Goal: Check status: Check status

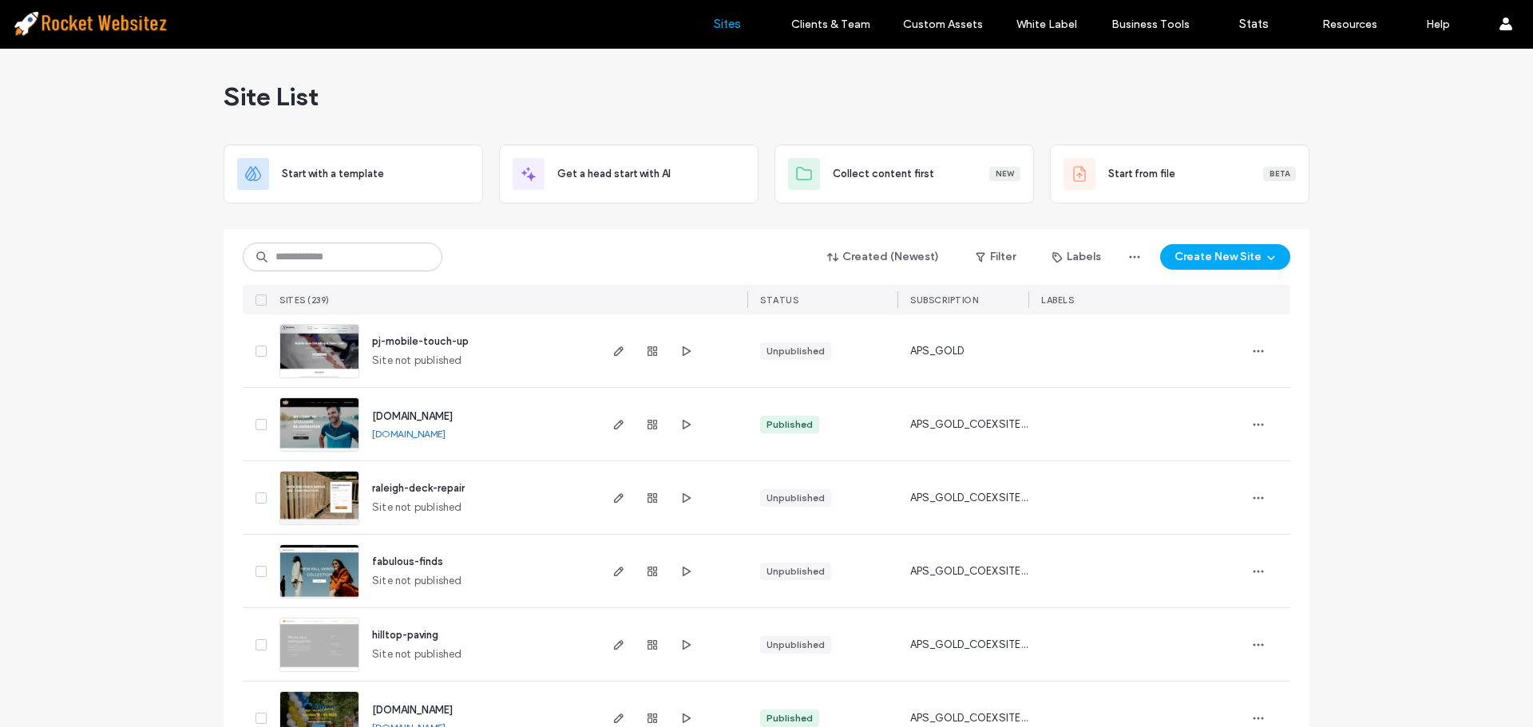
click at [302, 250] on input at bounding box center [343, 257] width 200 height 29
click at [298, 259] on input at bounding box center [343, 257] width 200 height 29
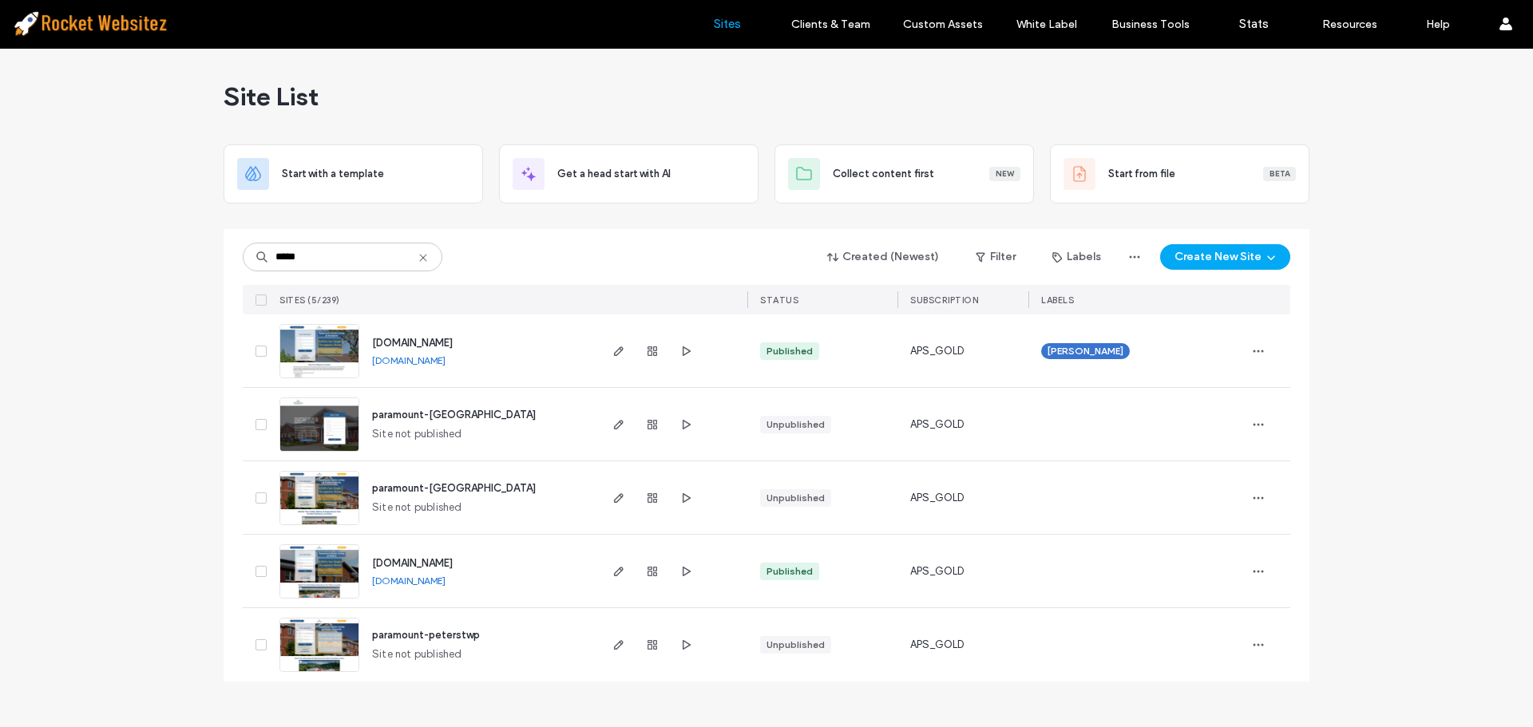
click at [344, 250] on input "*****" at bounding box center [343, 257] width 200 height 29
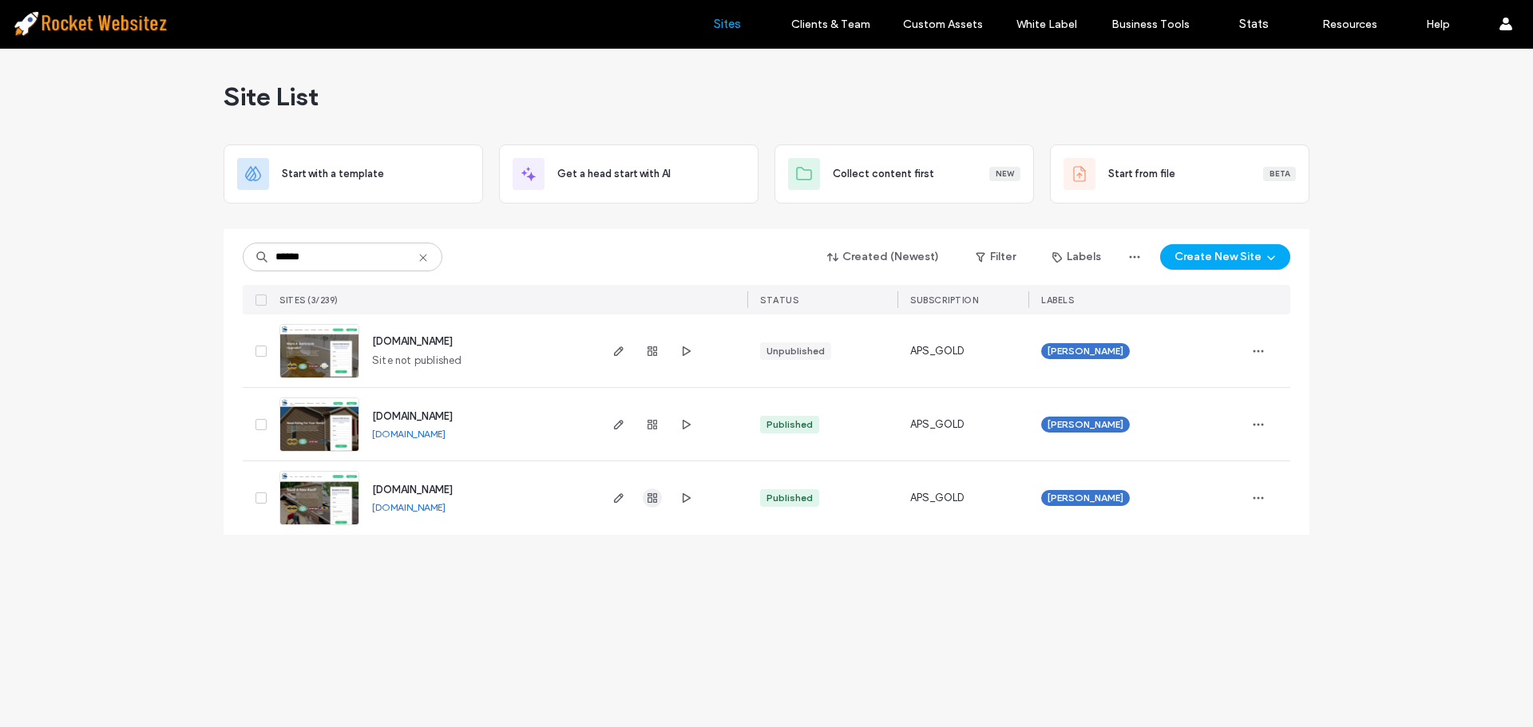
type input "******"
click at [654, 497] on use "button" at bounding box center [652, 498] width 10 height 10
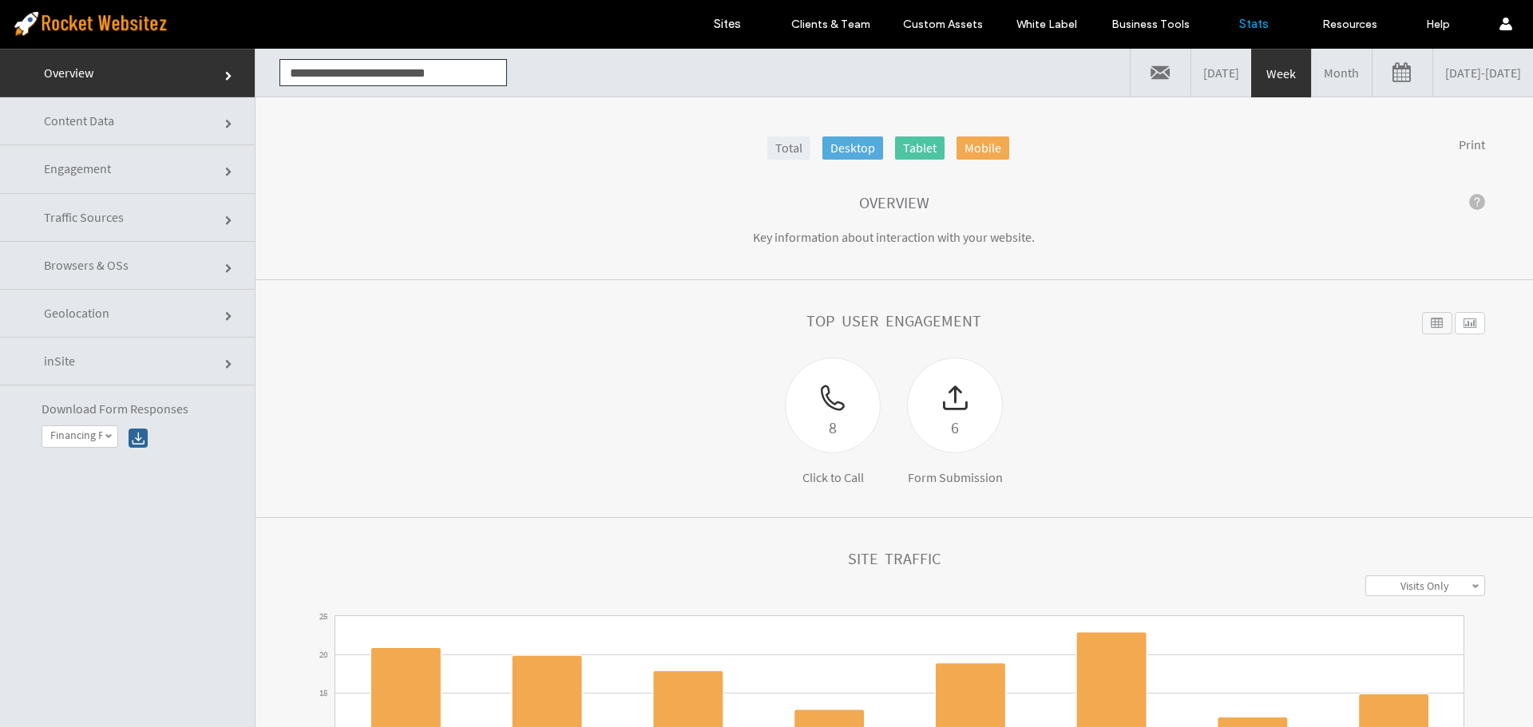
click at [1433, 73] on link "09/04/2025 - 09/11/2025" at bounding box center [1483, 73] width 100 height 48
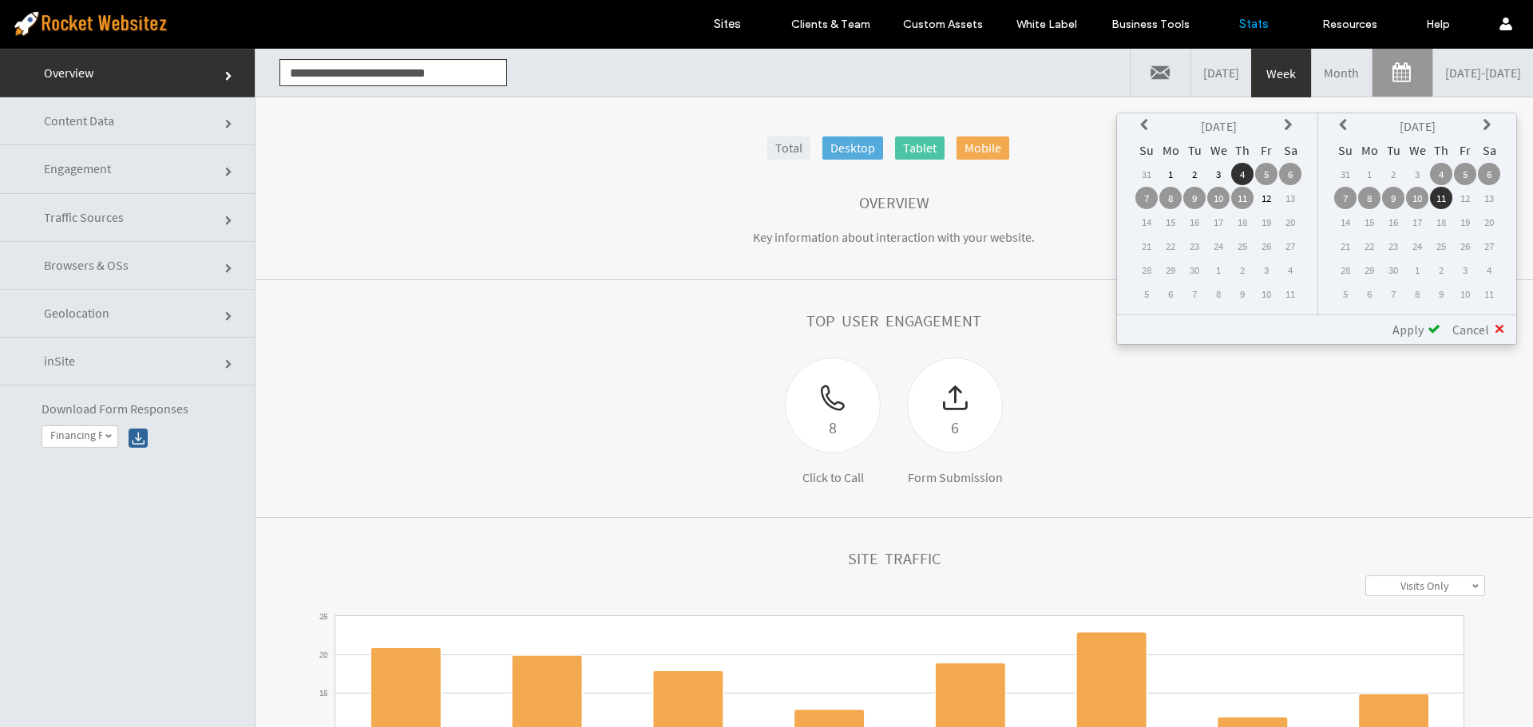
click at [1143, 124] on icon at bounding box center [1146, 125] width 13 height 13
click at [1266, 172] on td "1" at bounding box center [1266, 174] width 22 height 22
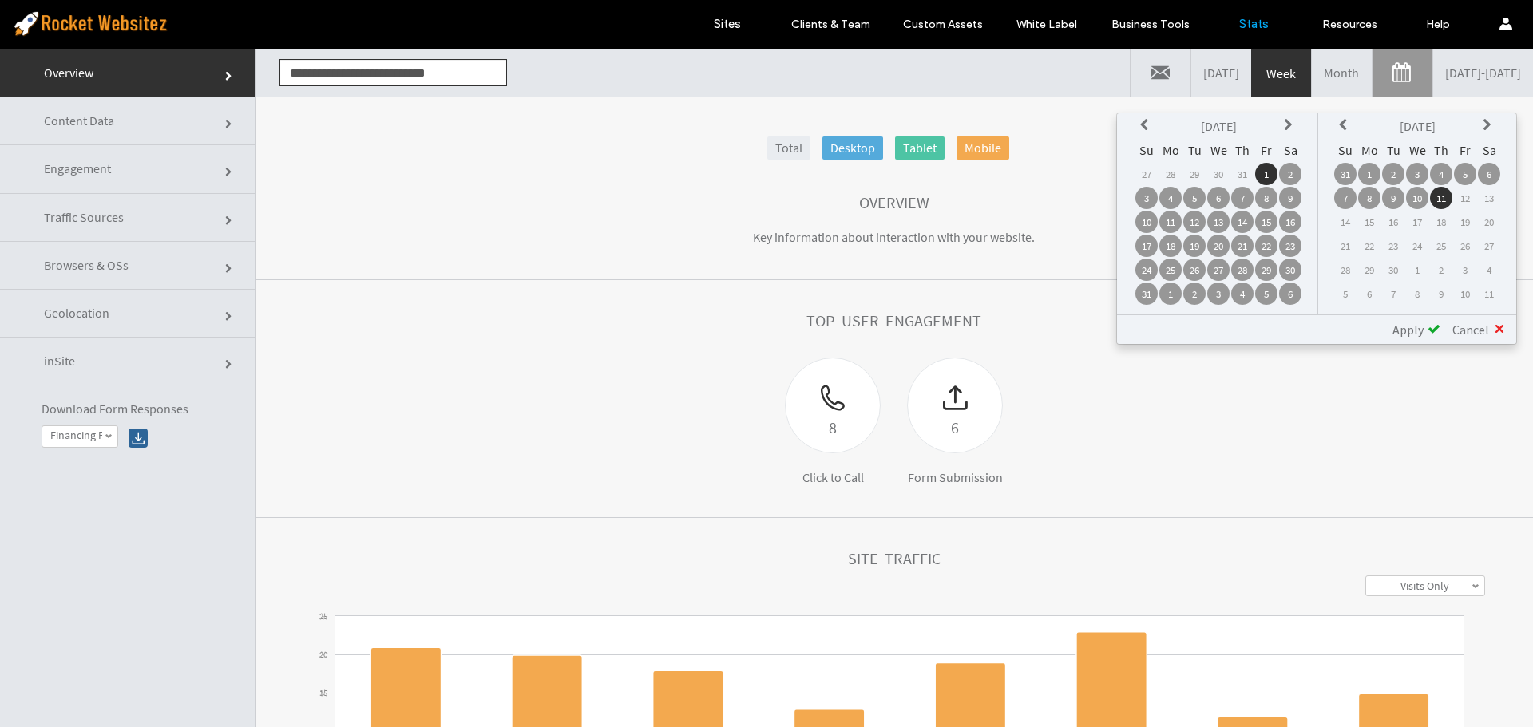
click at [1146, 293] on td "31" at bounding box center [1146, 294] width 22 height 22
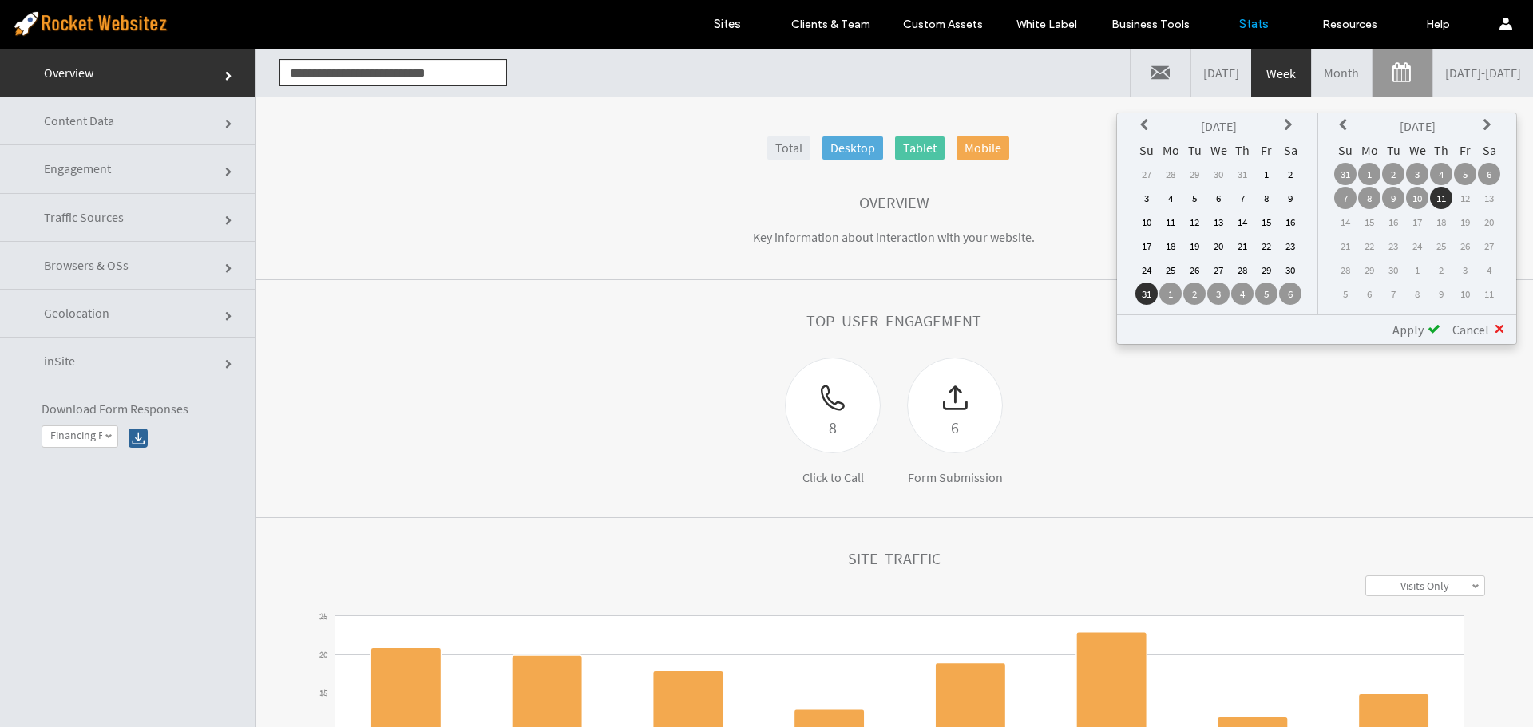
click at [1258, 180] on td "1" at bounding box center [1266, 174] width 22 height 22
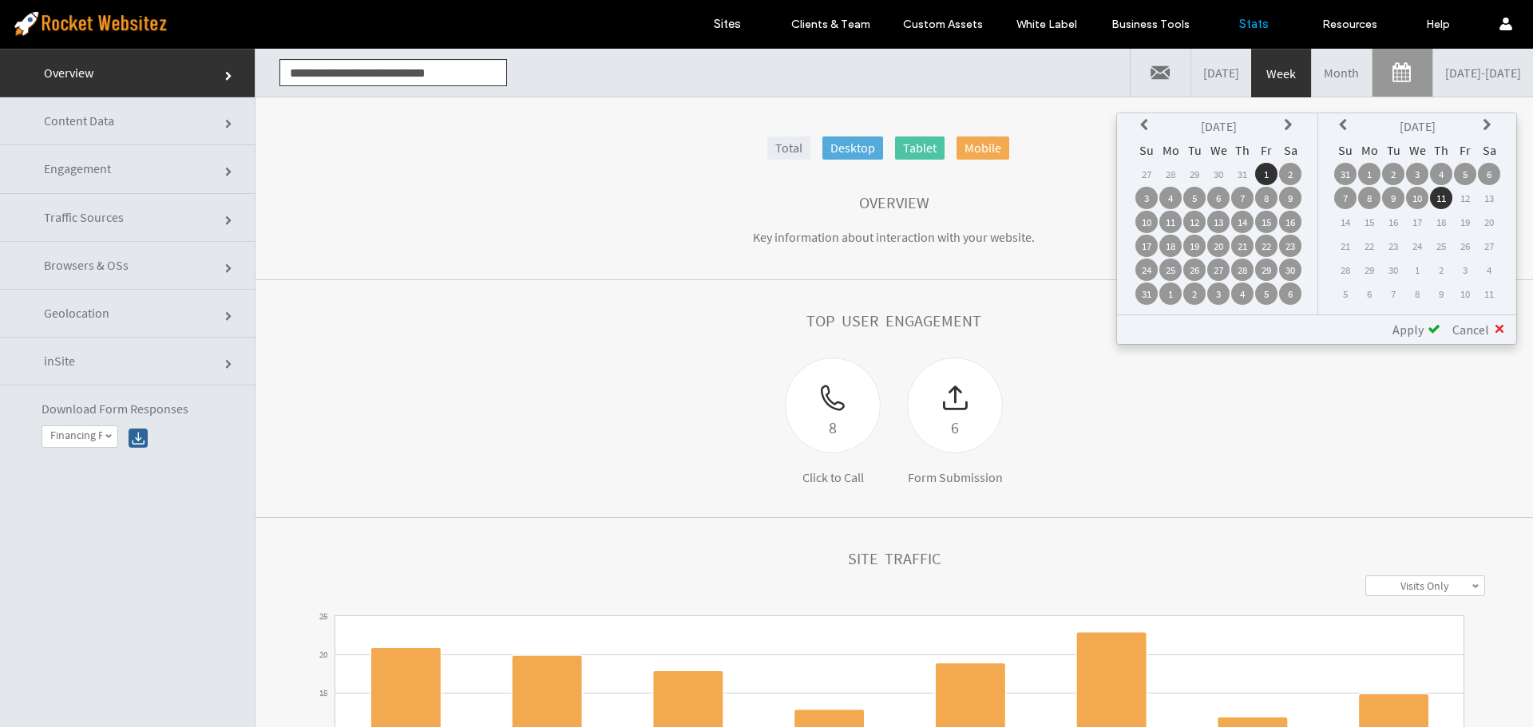
click at [1262, 174] on td "1" at bounding box center [1266, 174] width 22 height 22
click at [1347, 174] on td "31" at bounding box center [1345, 174] width 22 height 22
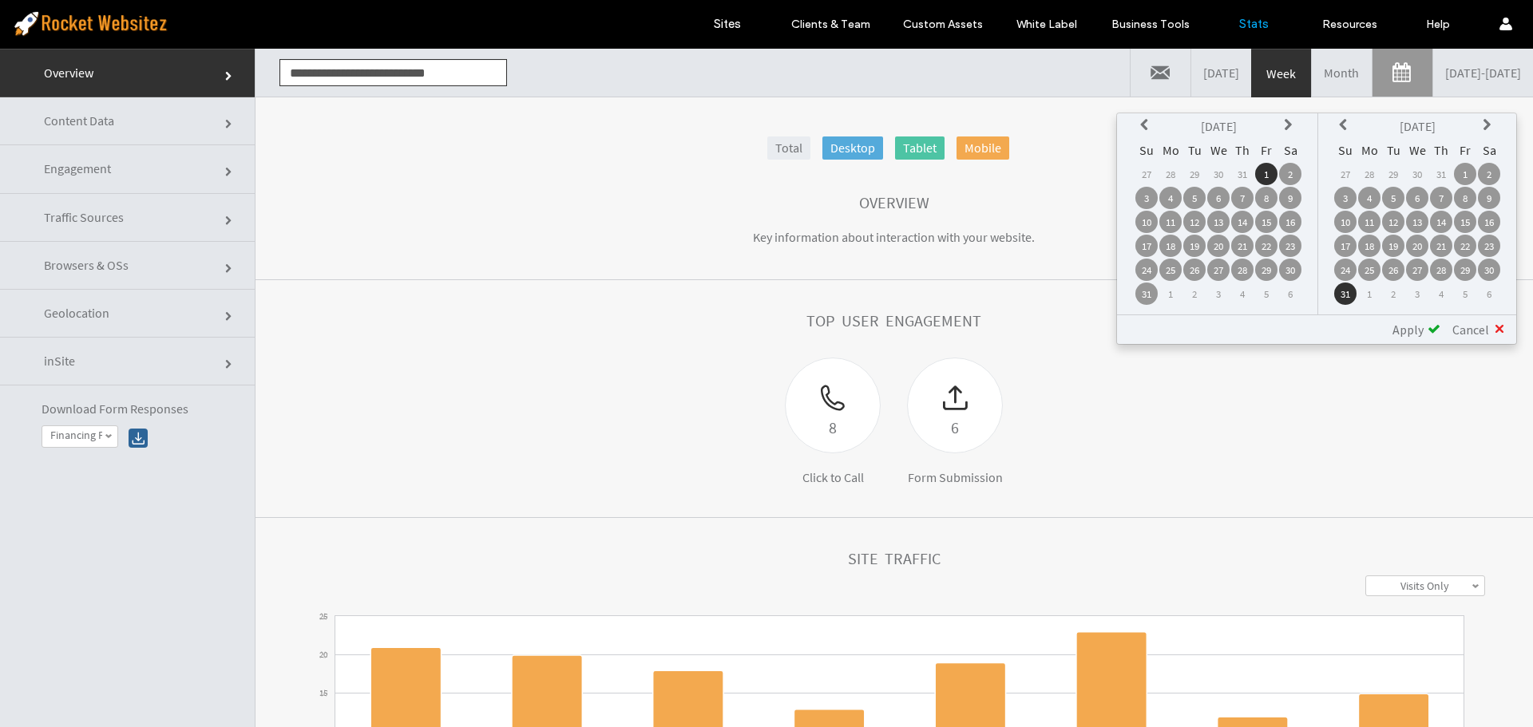
click at [1408, 330] on span "Apply" at bounding box center [1407, 330] width 31 height 16
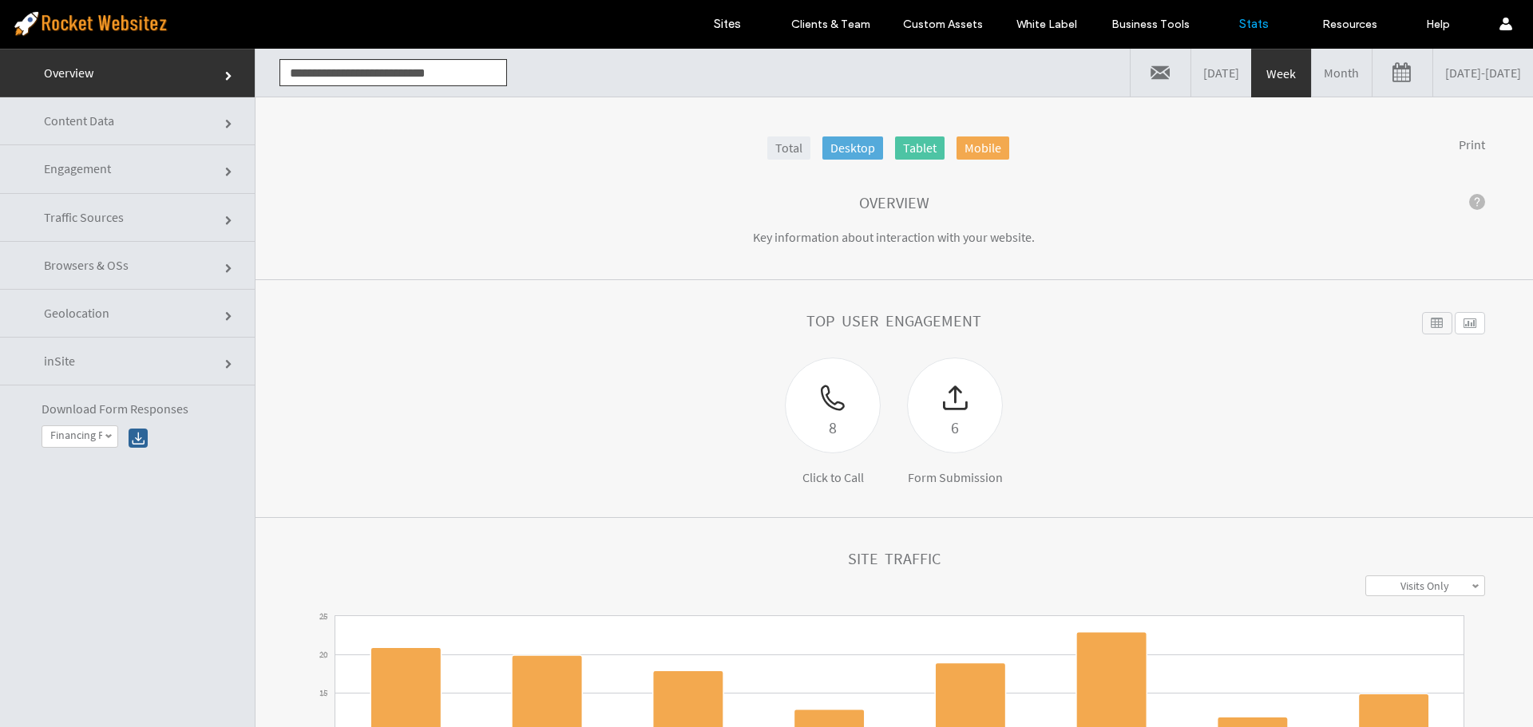
click at [60, 227] on link "Traffic Sources" at bounding box center [127, 218] width 255 height 48
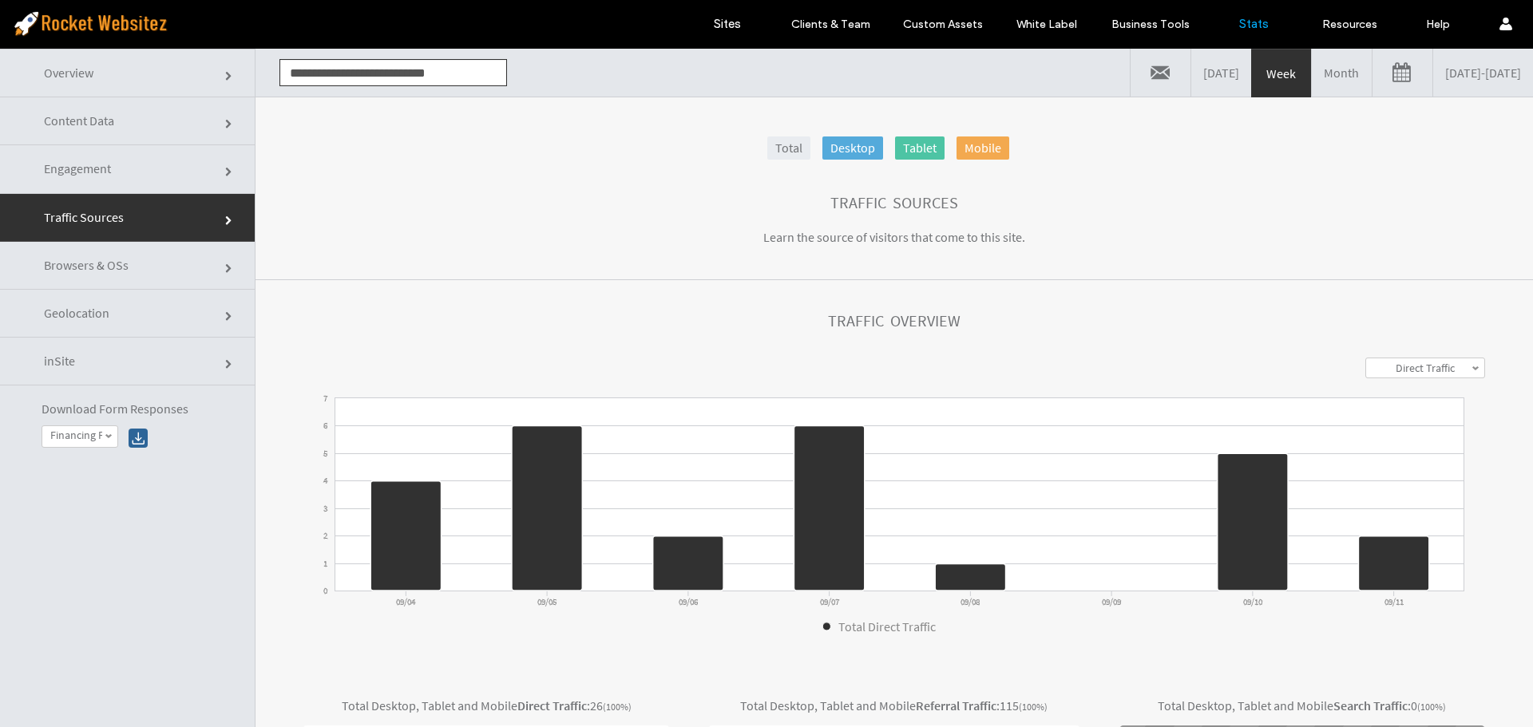
click at [1433, 70] on link "09/04/2025 - 09/11/2025" at bounding box center [1483, 73] width 100 height 48
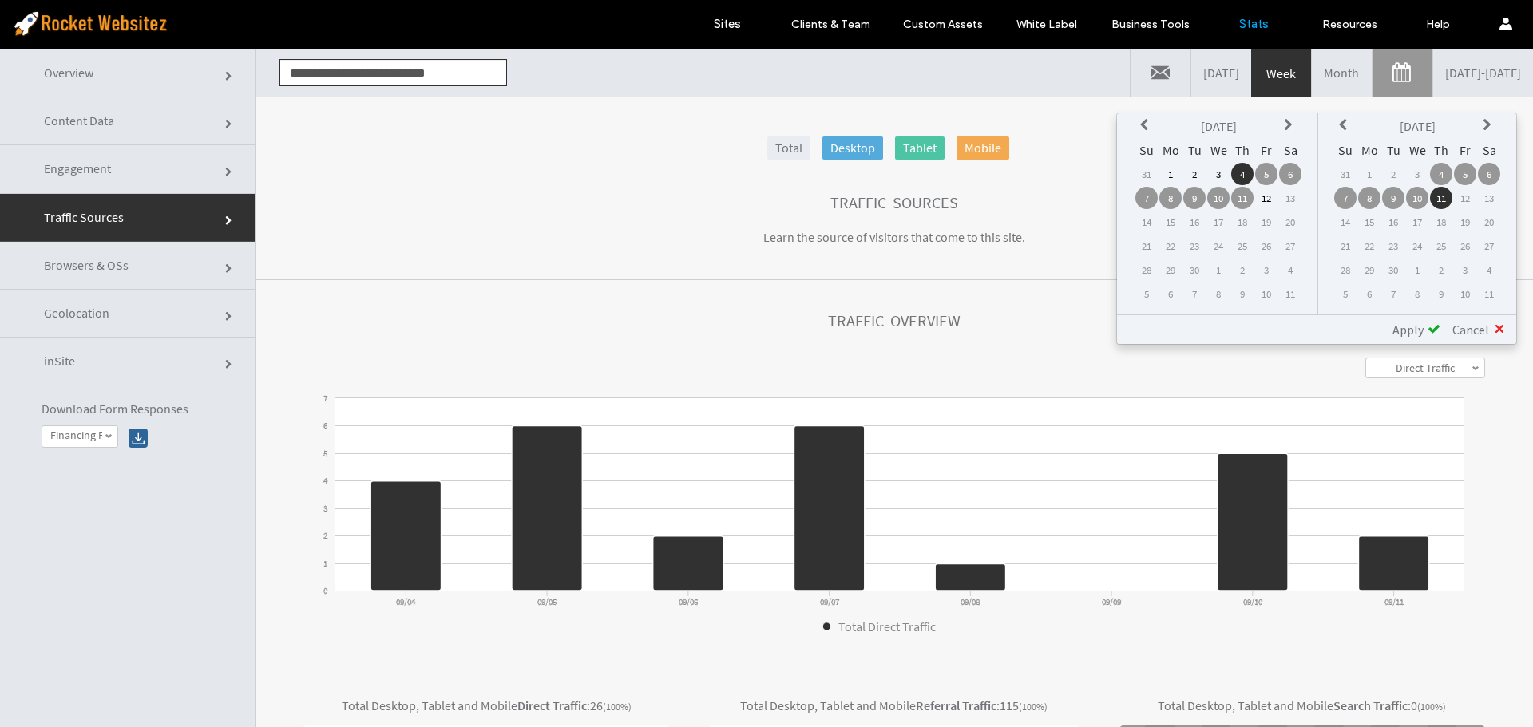
click at [1145, 123] on icon at bounding box center [1146, 125] width 13 height 13
click at [1264, 169] on td "1" at bounding box center [1266, 174] width 22 height 22
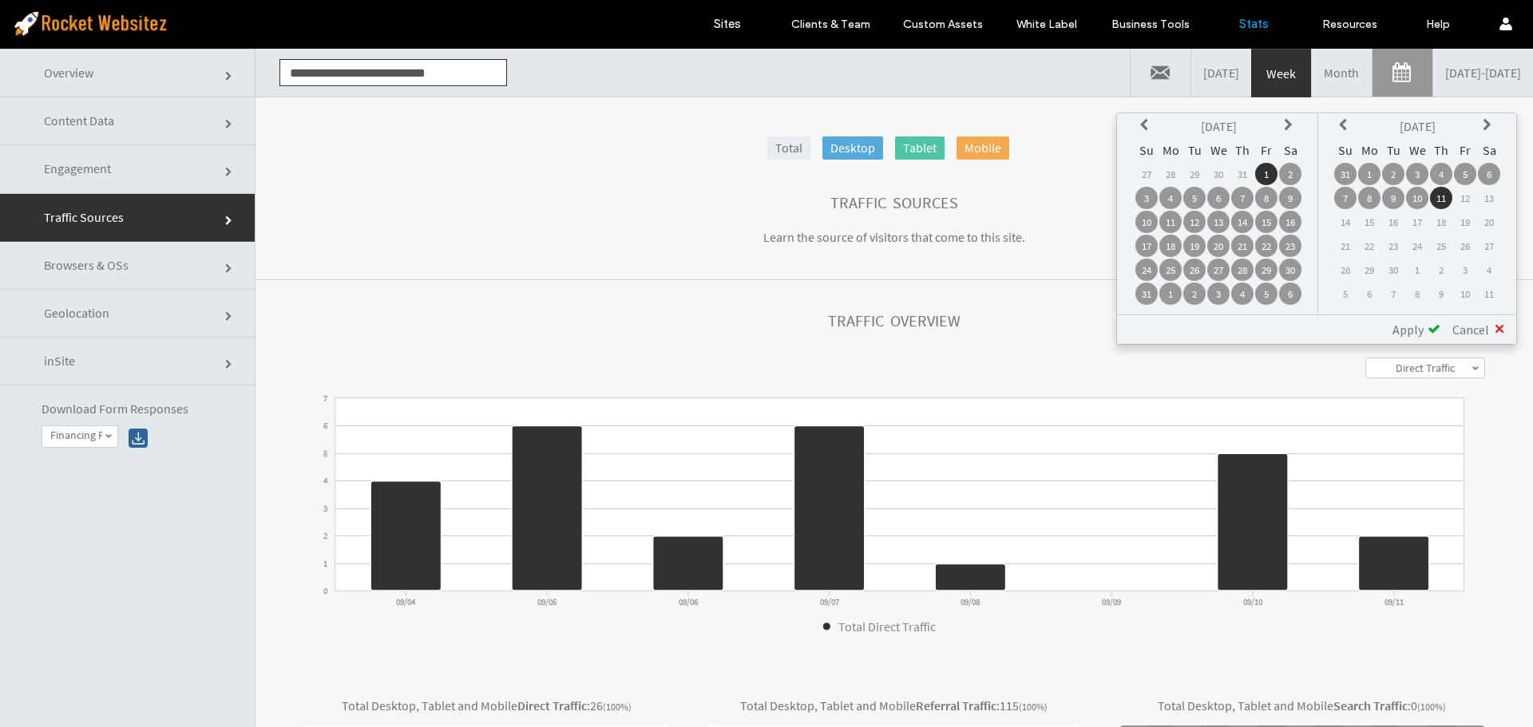
click at [1347, 121] on icon at bounding box center [1345, 125] width 13 height 13
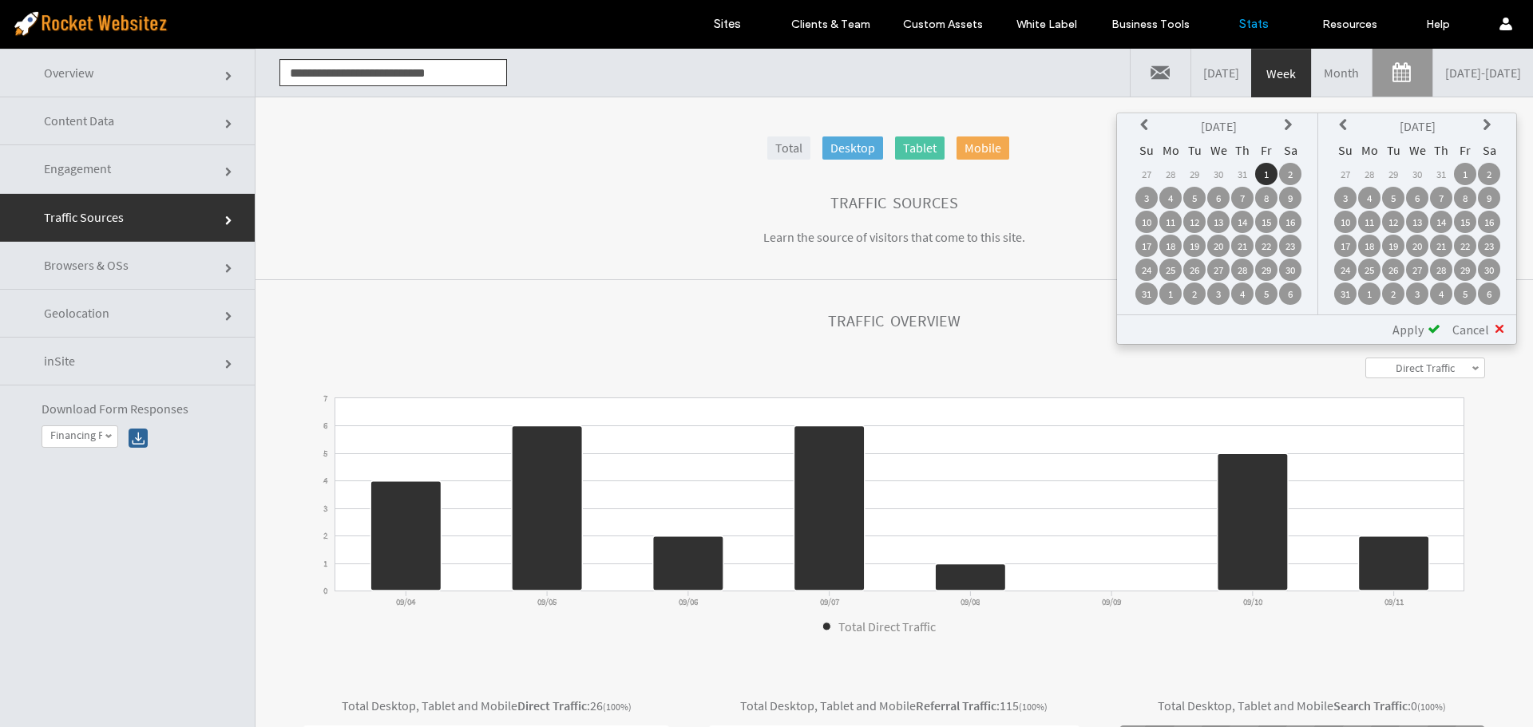
click at [1345, 295] on td "31" at bounding box center [1345, 294] width 22 height 22
click at [1404, 326] on span "Apply" at bounding box center [1407, 330] width 31 height 16
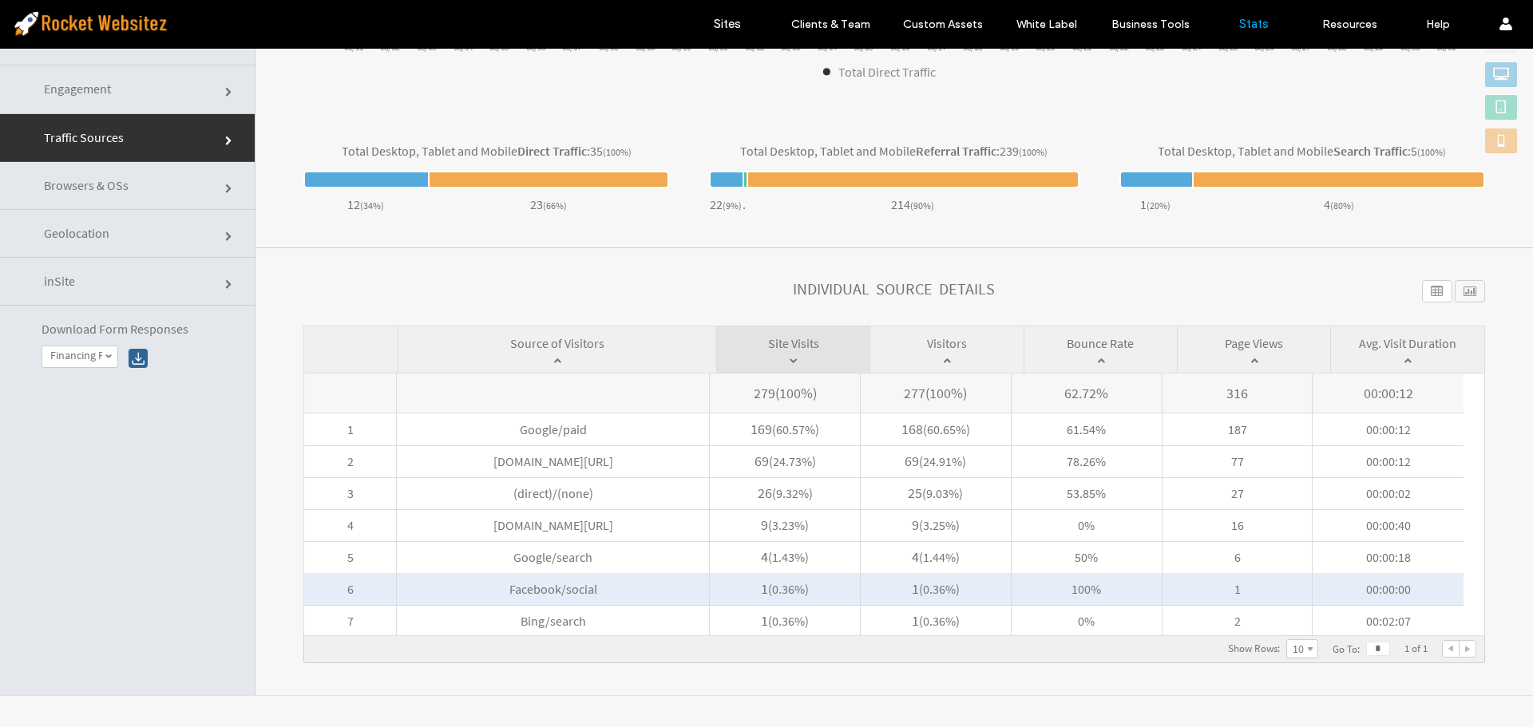
scroll to position [81, 0]
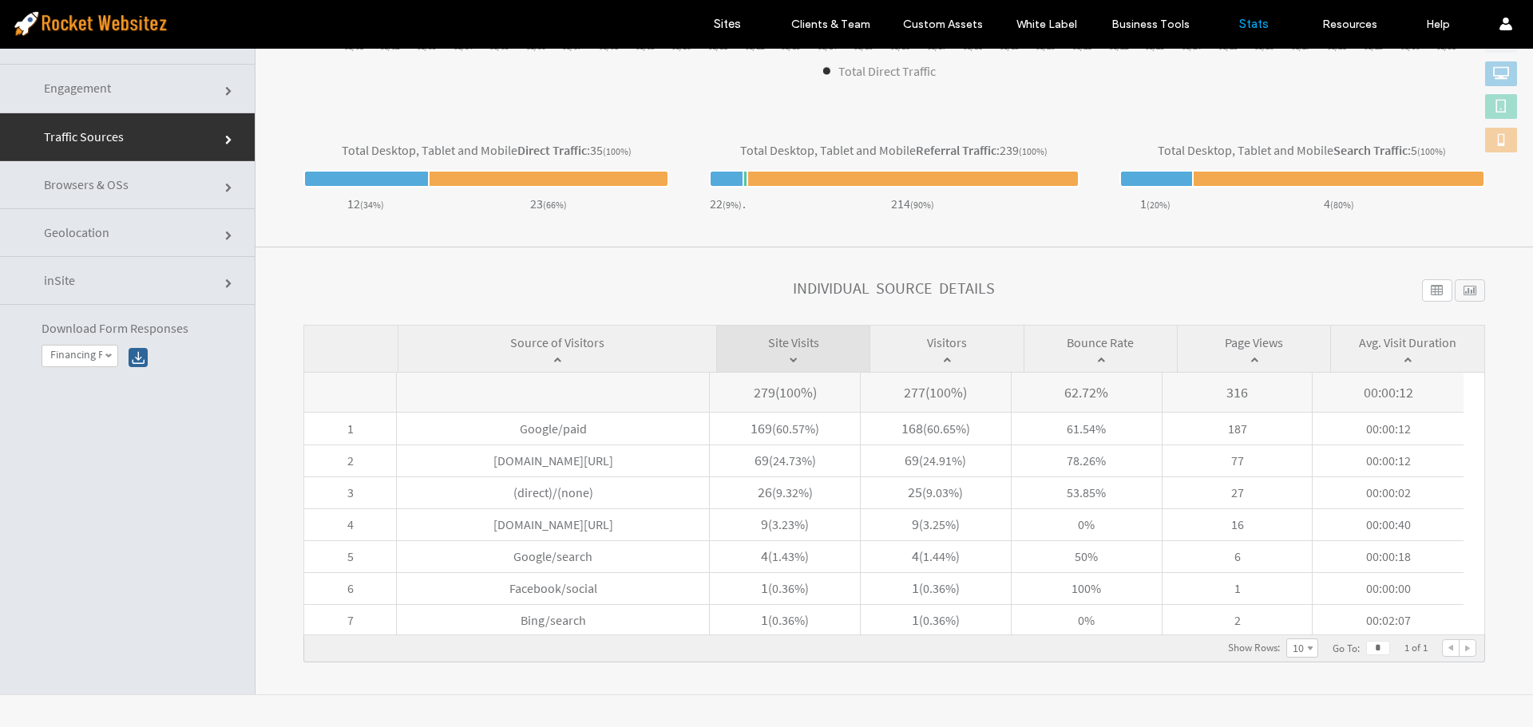
click at [1459, 649] on div at bounding box center [1467, 648] width 16 height 16
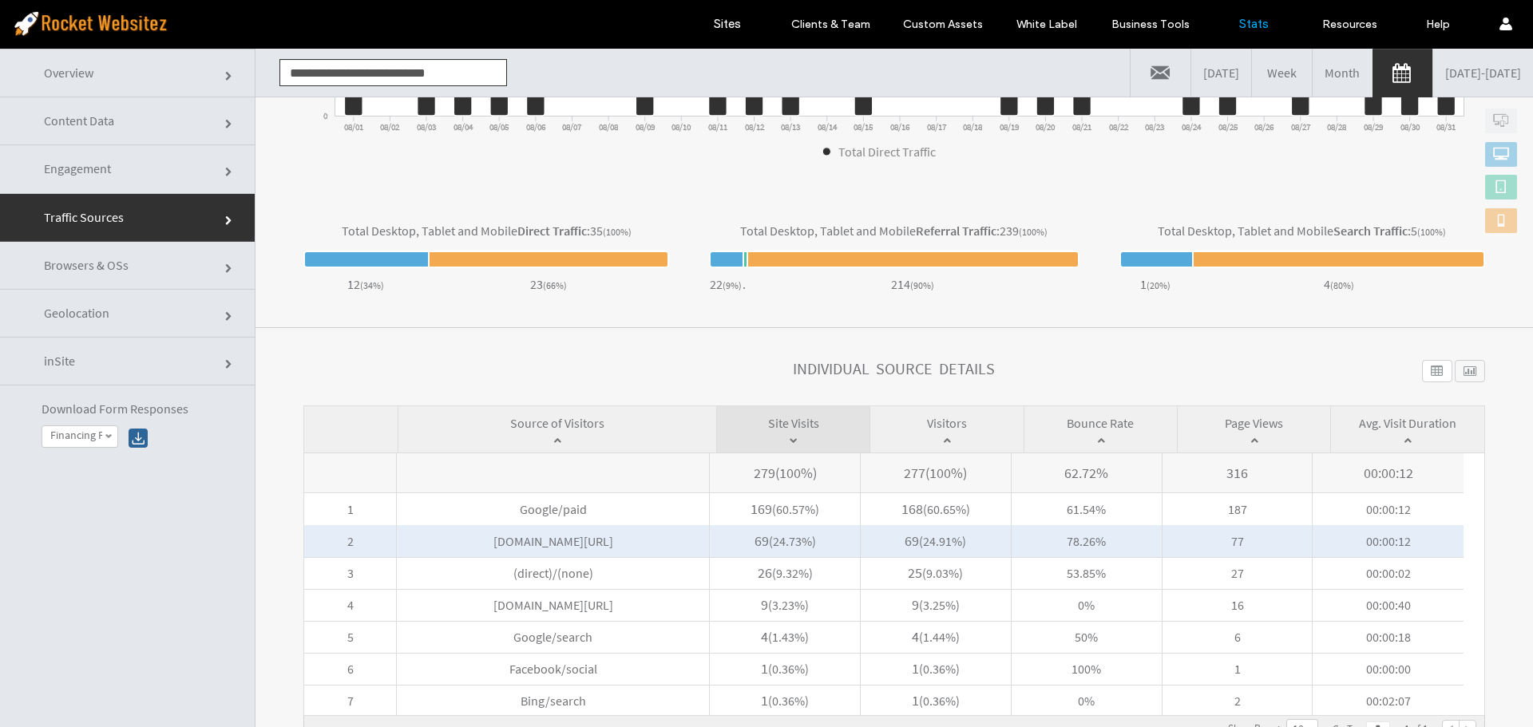
scroll to position [80, 0]
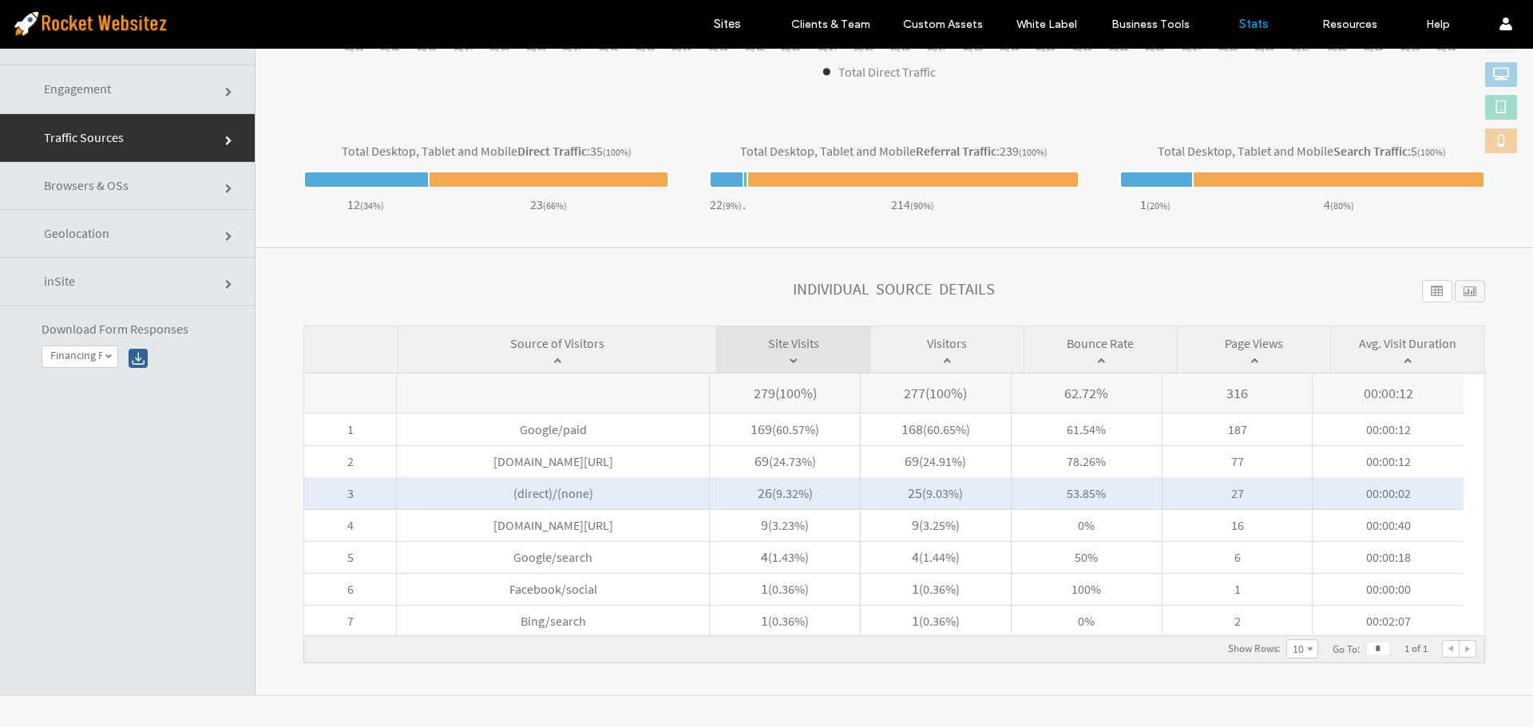
drag, startPoint x: 755, startPoint y: 496, endPoint x: 768, endPoint y: 495, distance: 12.8
click at [768, 495] on span "26" at bounding box center [765, 493] width 14 height 18
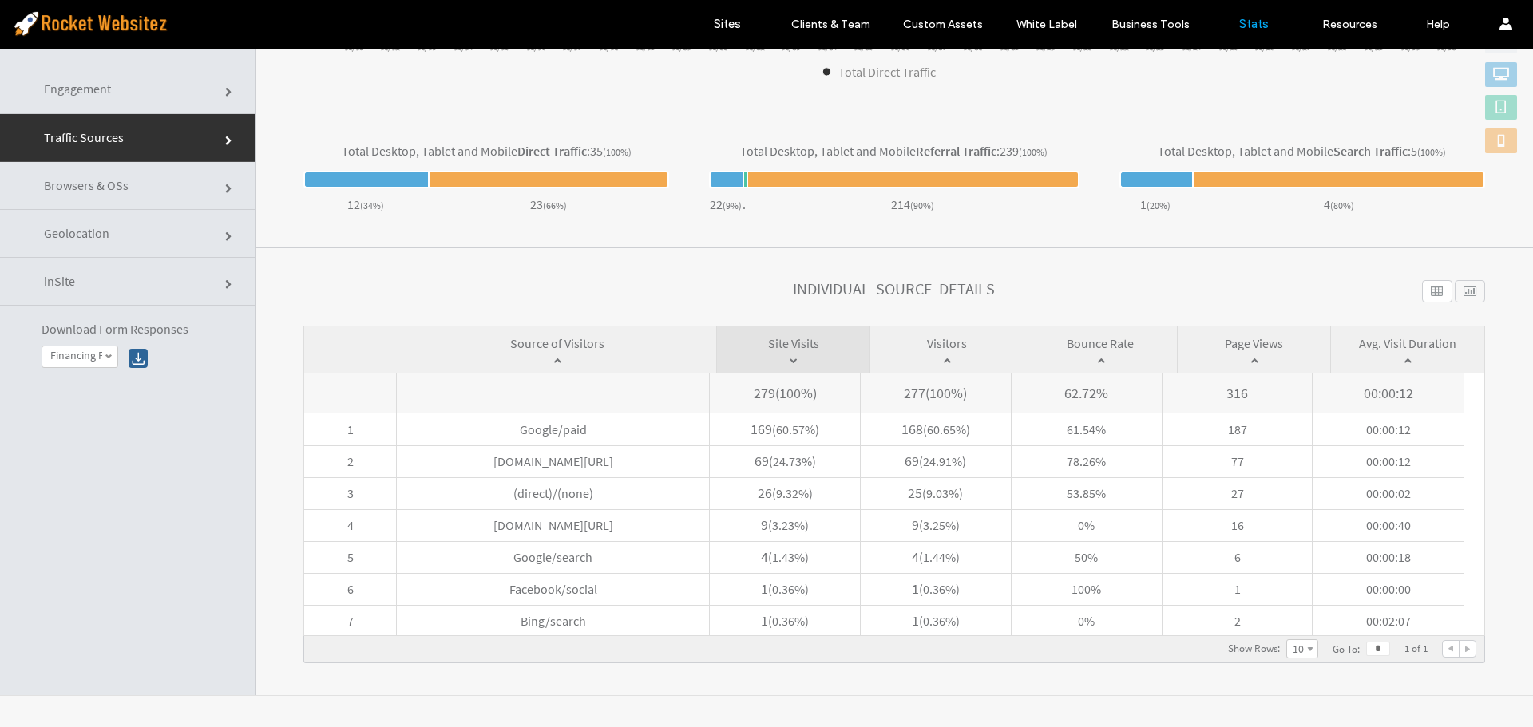
click at [642, 244] on section "Total Desktop, Tablet and Mobile Direct Traffic : 35 (100%) 12 ( 34% ) 23 ( 66%…" at bounding box center [893, 179] width 1277 height 137
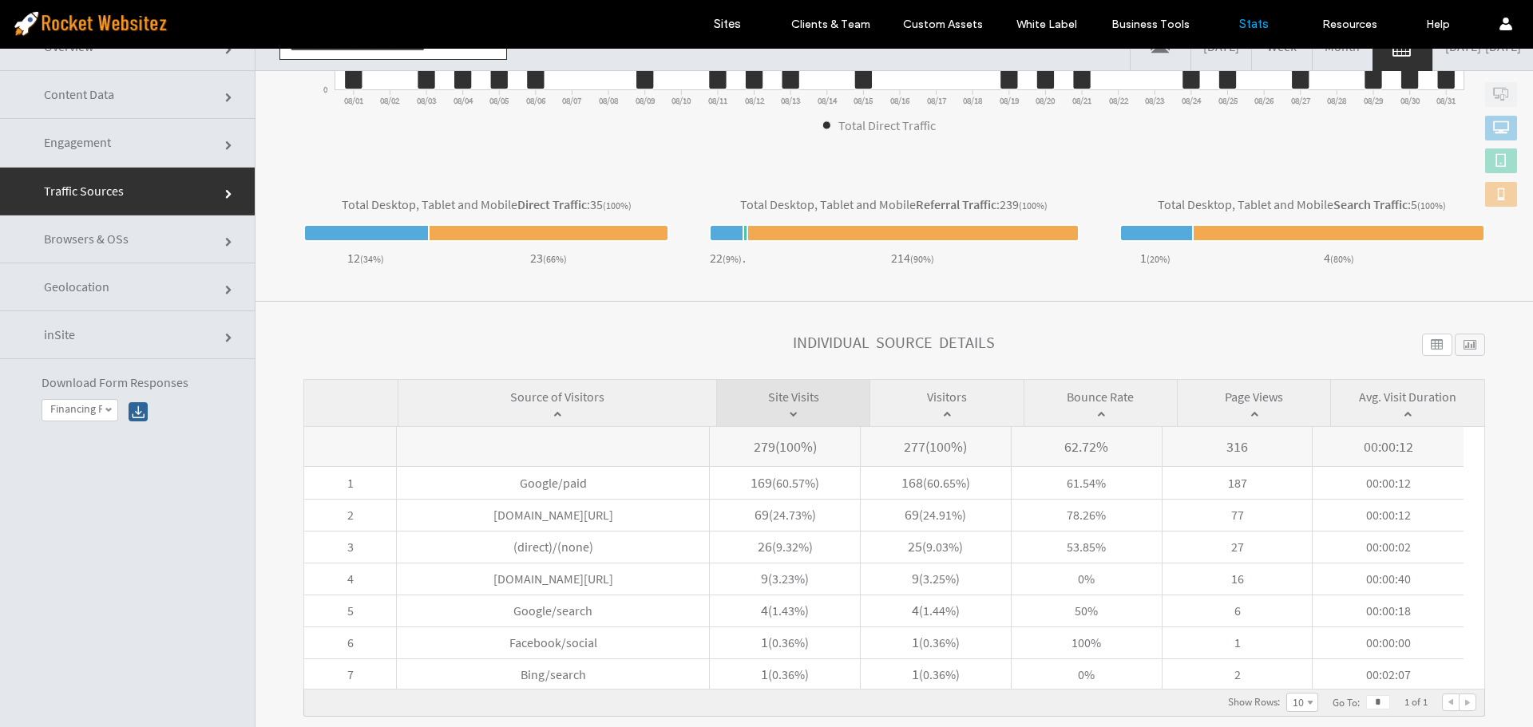
scroll to position [0, 0]
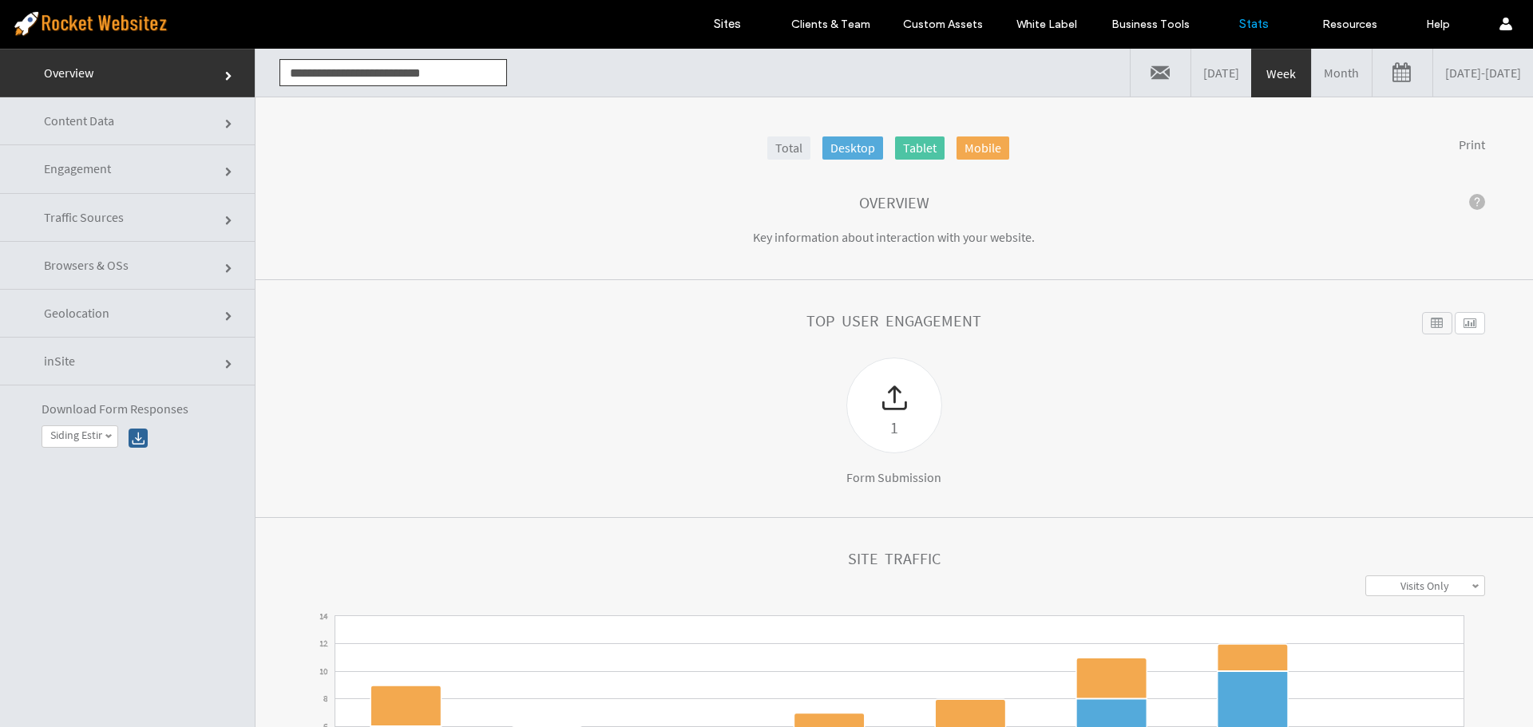
click at [1372, 77] on link at bounding box center [1402, 73] width 60 height 48
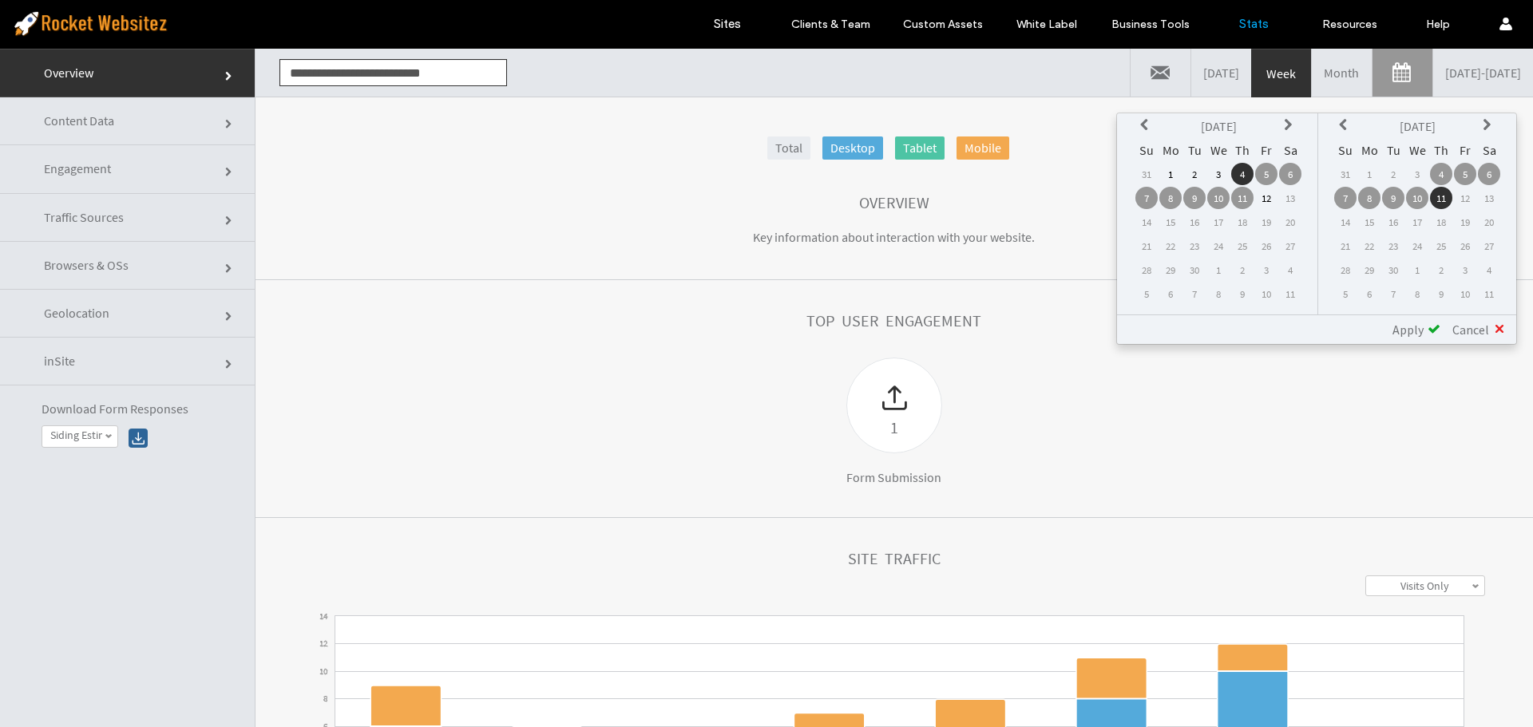
click at [1149, 129] on icon at bounding box center [1146, 125] width 13 height 13
click at [1264, 174] on td "1" at bounding box center [1266, 174] width 22 height 22
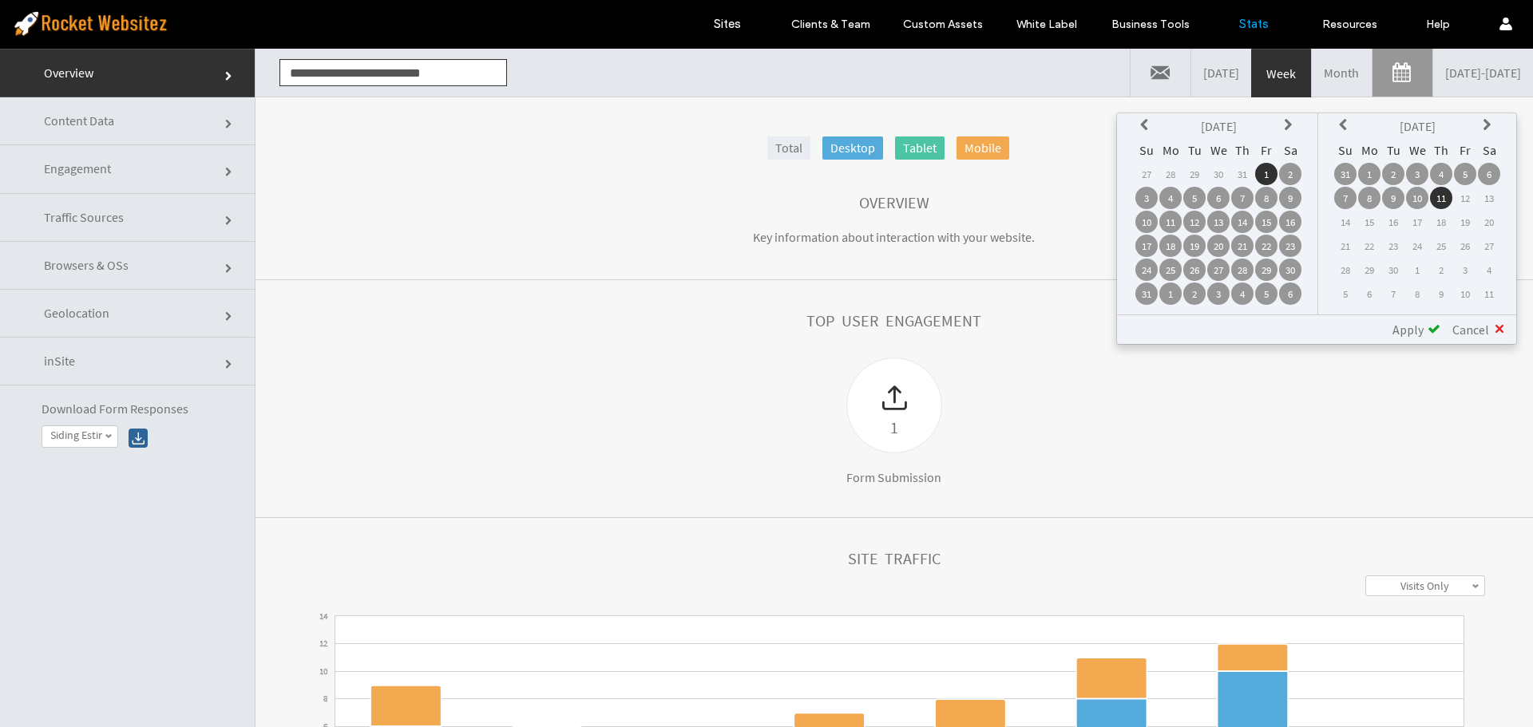
click at [1342, 175] on td "31" at bounding box center [1345, 174] width 22 height 22
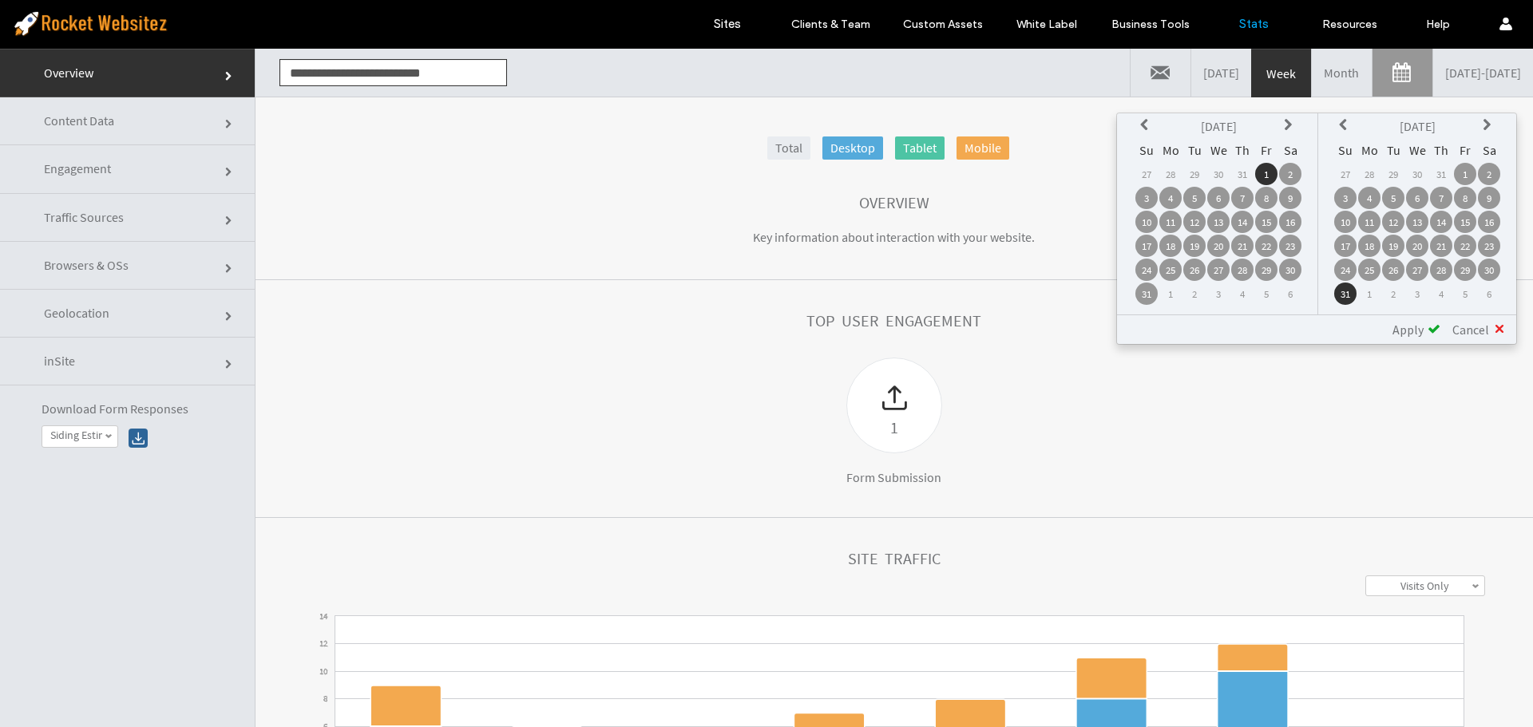
click at [1419, 330] on span "Apply" at bounding box center [1407, 330] width 31 height 16
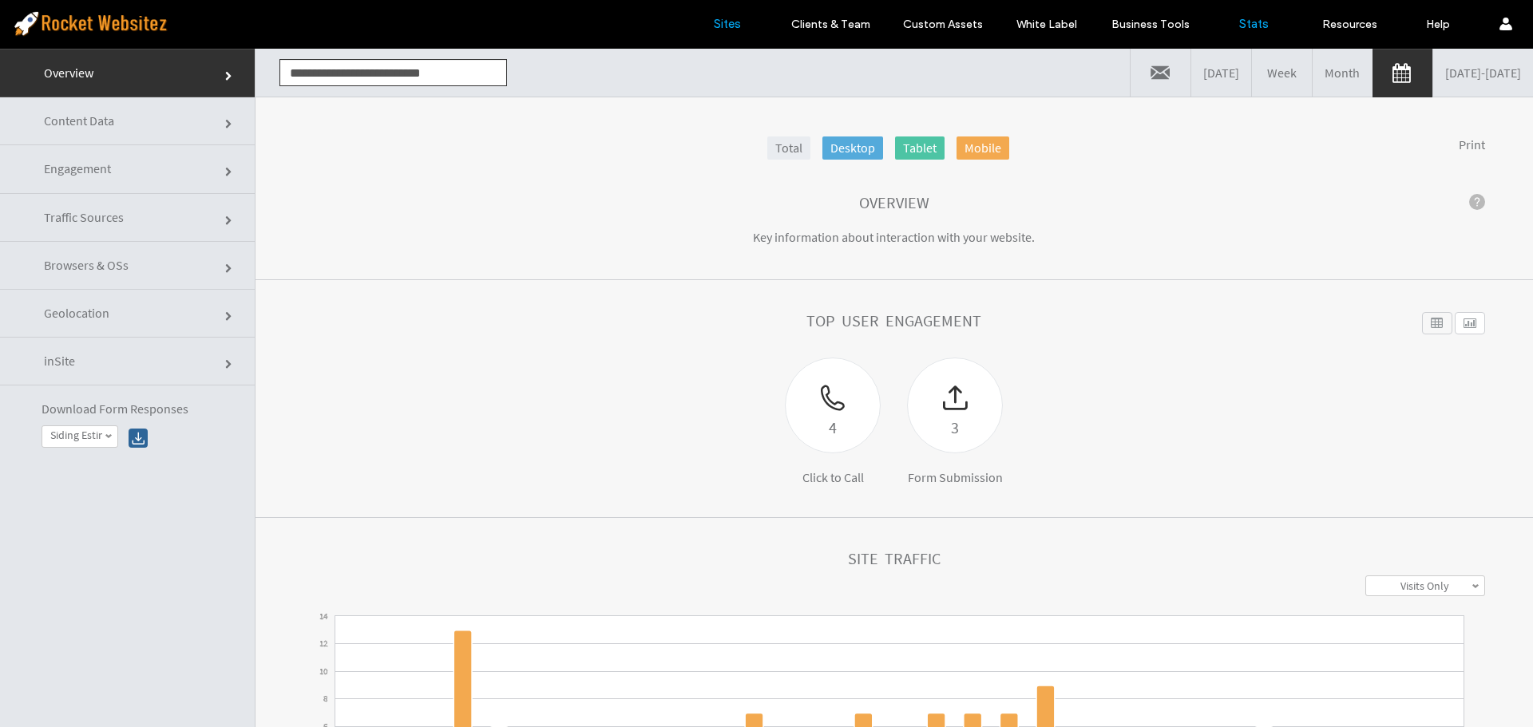
click at [715, 24] on label "Sites" at bounding box center [727, 24] width 27 height 14
